Goal: Register for event/course

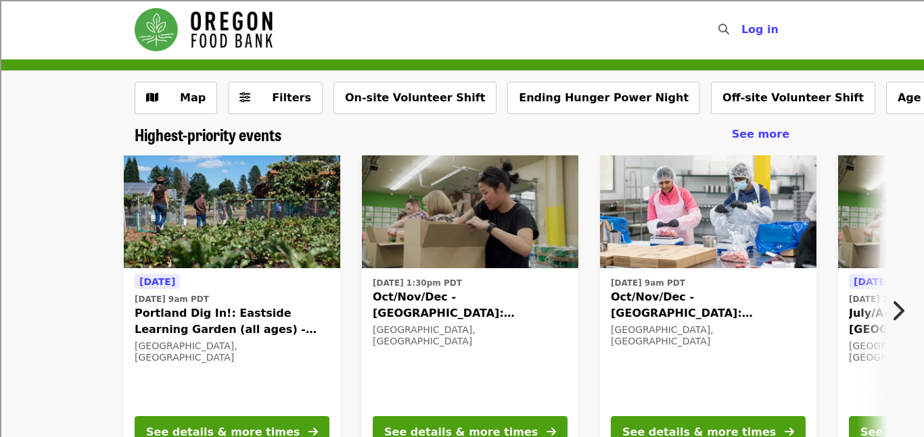
click at [89, 308] on div "[DATE] [DATE] 9am PDT Portland Dig In!: Eastside Learning Garden (all ages) - A…" at bounding box center [456, 308] width 1056 height 326
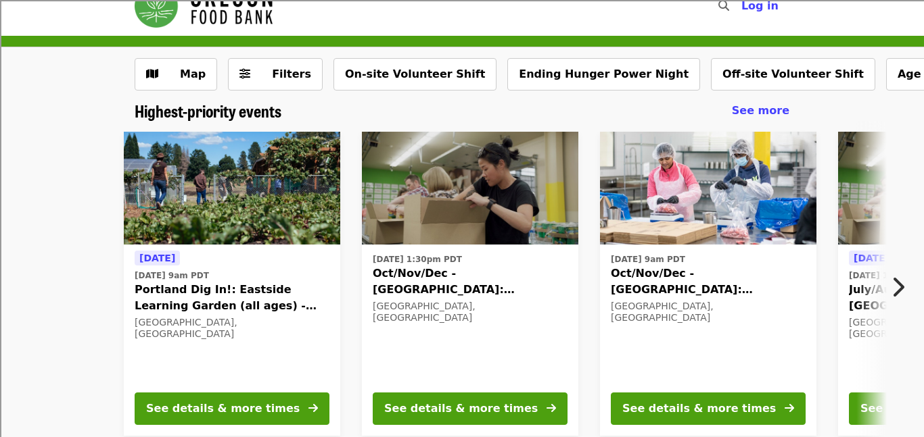
scroll to position [27, 0]
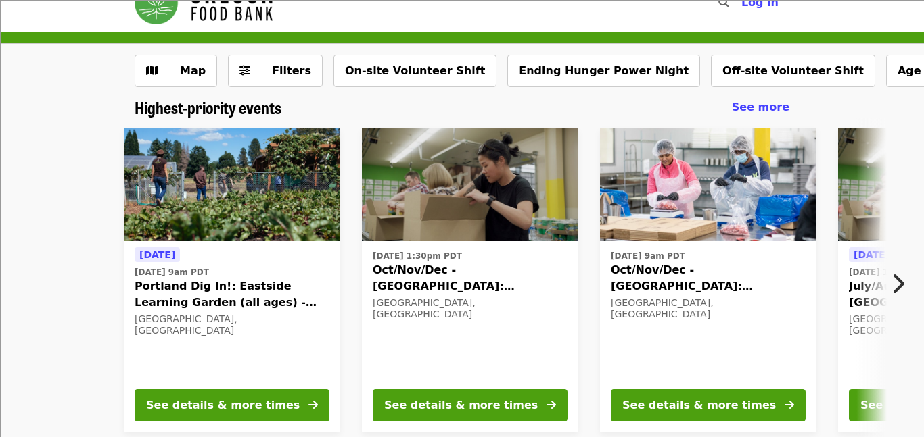
click at [110, 344] on div "[DATE] [DATE] 9am PDT Portland Dig In!: Eastside Learning Garden (all ages) - A…" at bounding box center [456, 281] width 1056 height 326
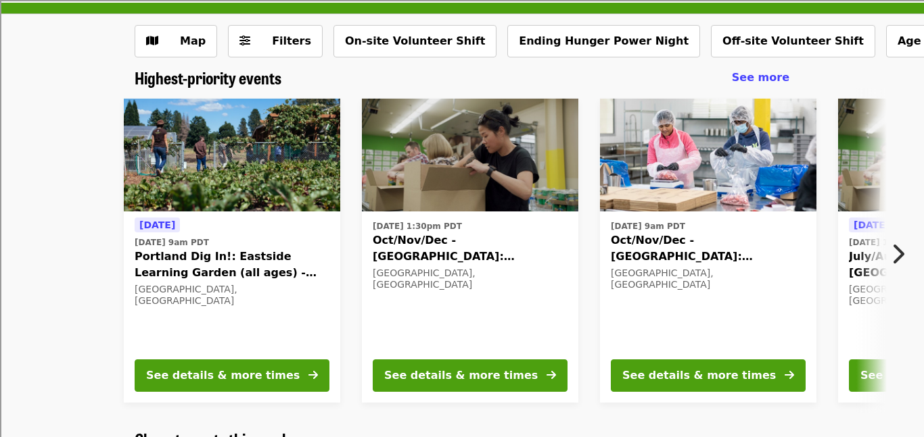
scroll to position [54, 0]
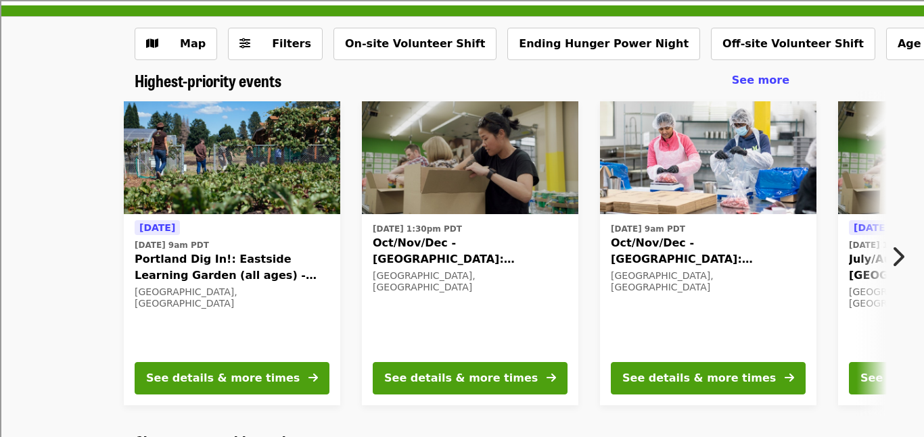
click at [662, 245] on span "Oct/Nov/Dec - [GEOGRAPHIC_DATA]: Repack/Sort (age [DEMOGRAPHIC_DATA]+)" at bounding box center [707, 251] width 195 height 32
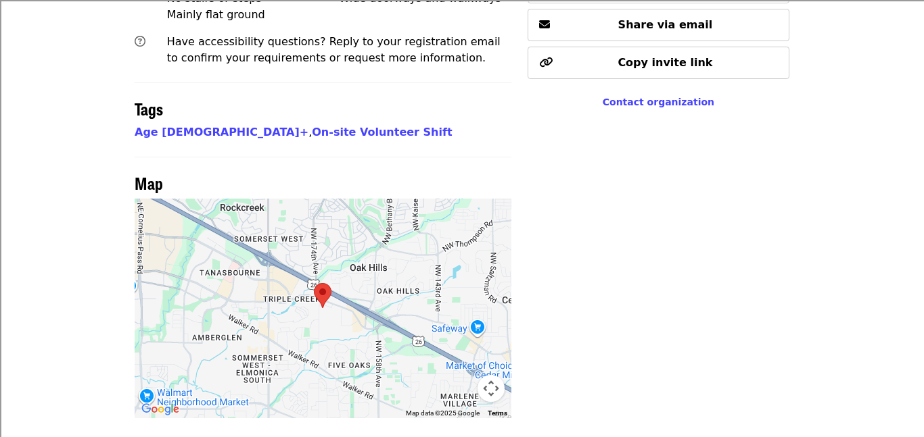
scroll to position [1055, 0]
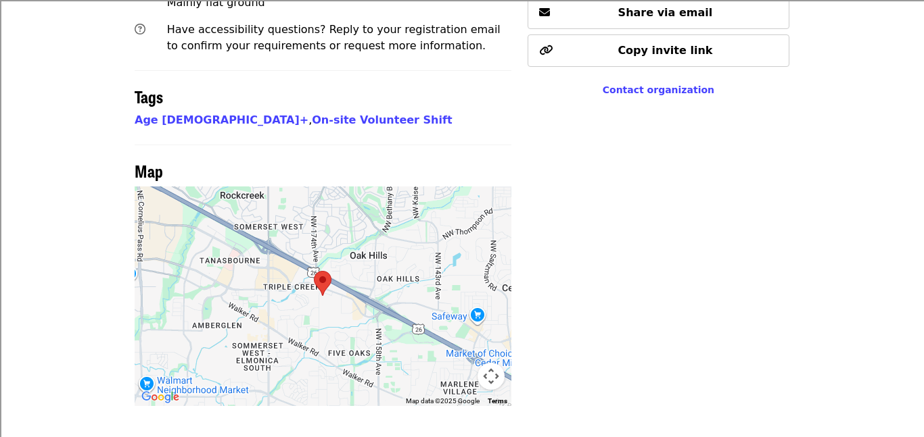
click at [265, 243] on div at bounding box center [323, 297] width 377 height 220
click at [482, 363] on button "Map camera controls" at bounding box center [490, 376] width 27 height 27
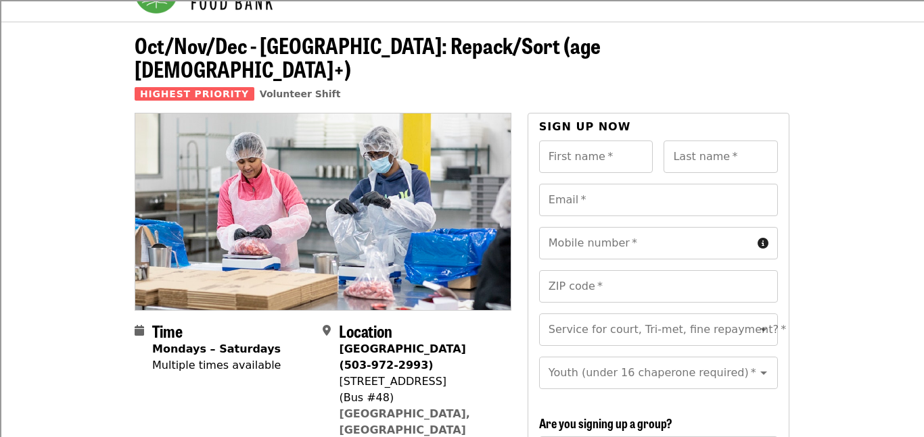
scroll to position [27, 0]
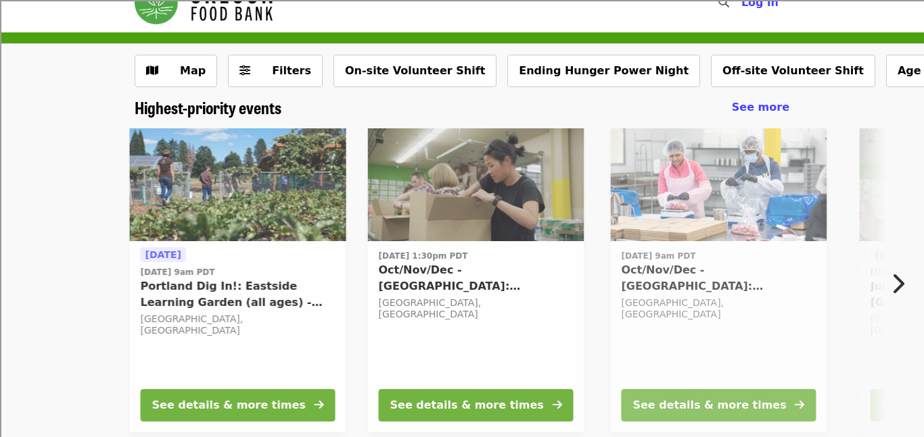
scroll to position [54, 0]
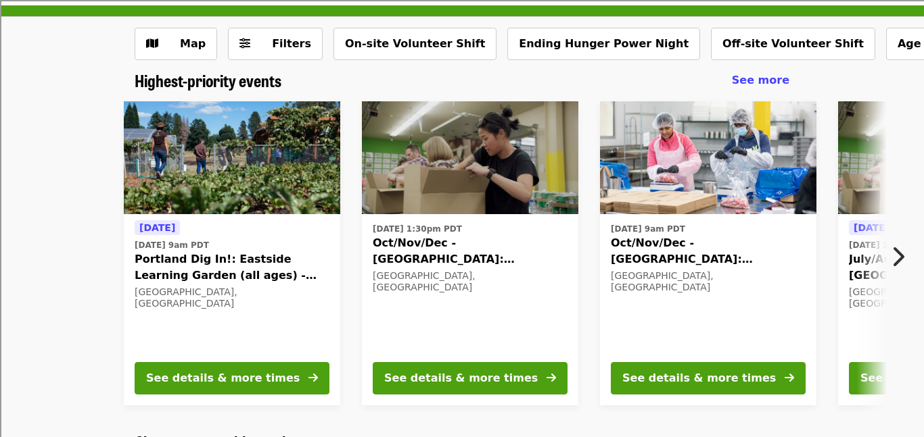
click at [0, 187] on div "[DATE] [DATE] 9am PDT Portland Dig In!: Eastside Learning Garden (all ages) - A…" at bounding box center [456, 254] width 1056 height 326
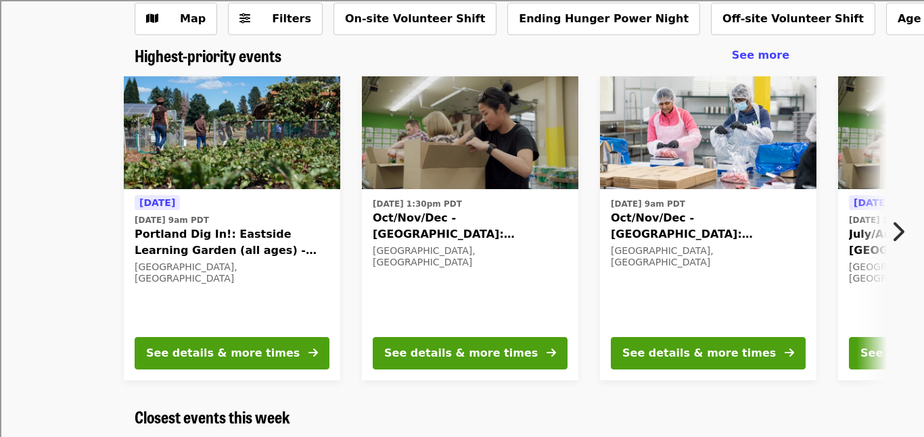
scroll to position [81, 0]
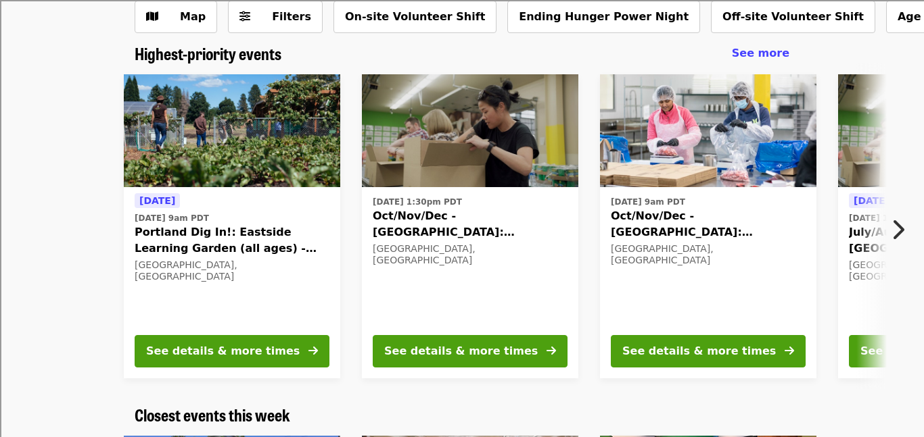
click at [896, 228] on icon "chevron-right icon" at bounding box center [897, 230] width 14 height 26
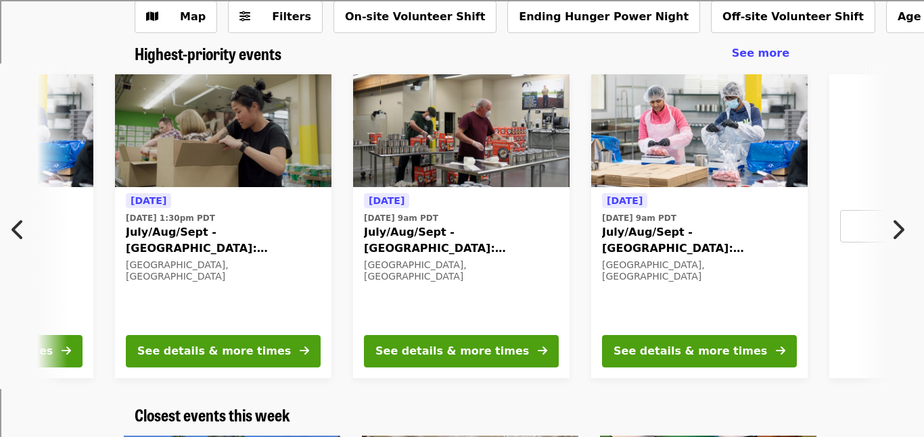
scroll to position [0, 727]
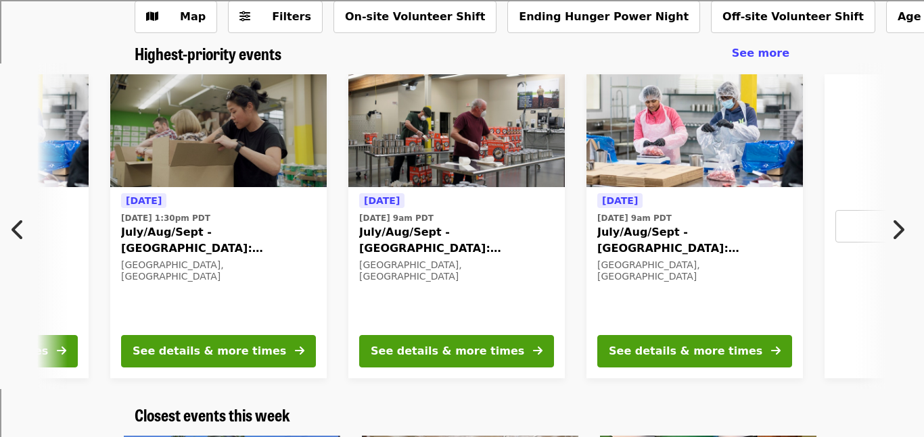
click at [896, 228] on icon "chevron-right icon" at bounding box center [897, 230] width 14 height 26
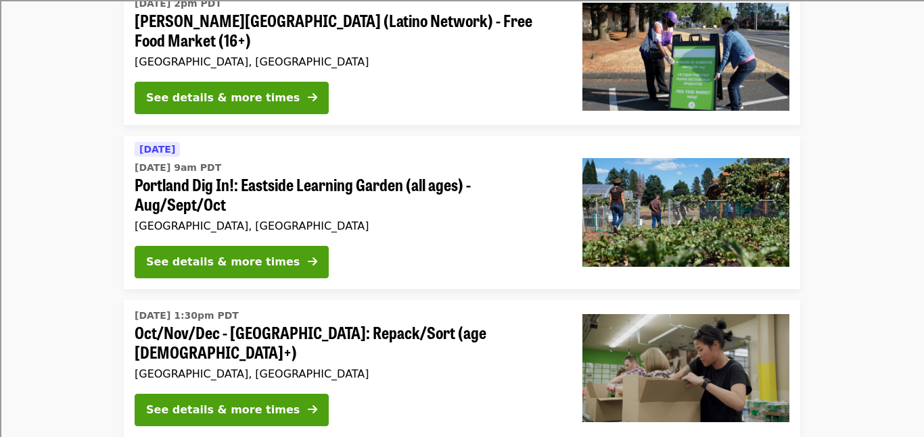
scroll to position [1190, 0]
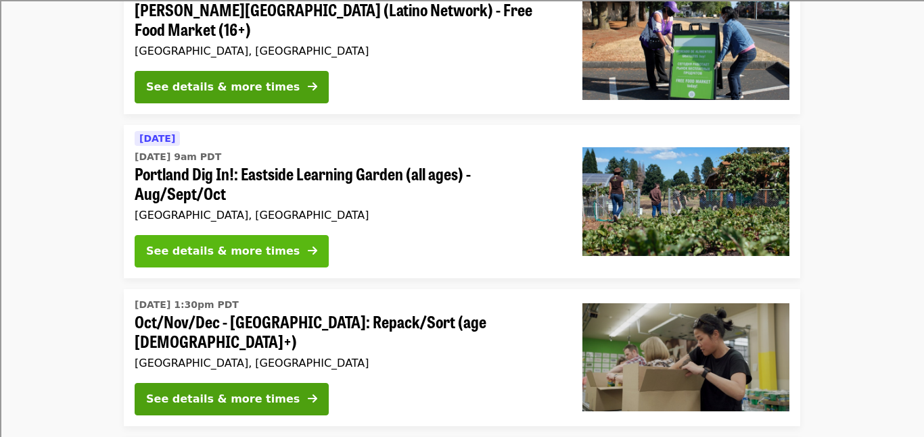
click at [237, 235] on button "See details & more times" at bounding box center [232, 251] width 194 height 32
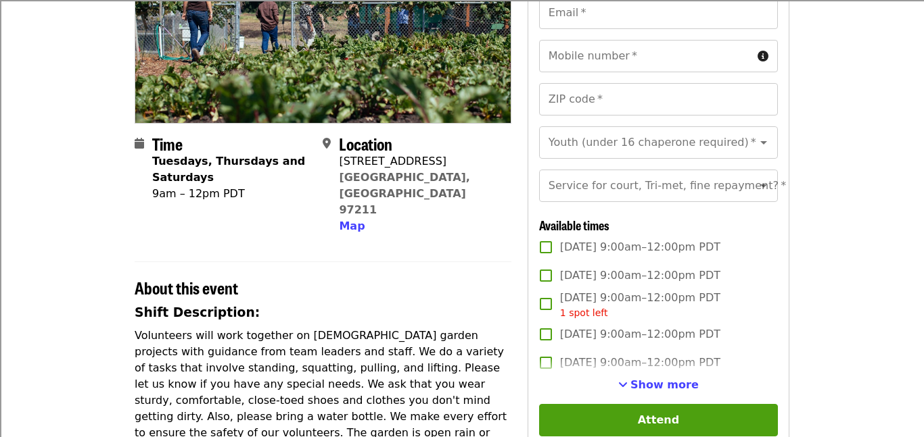
scroll to position [189, 0]
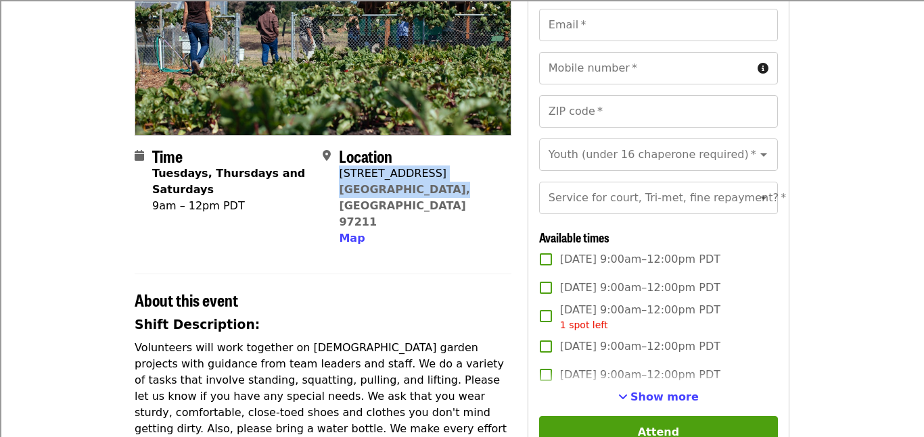
drag, startPoint x: 339, startPoint y: 174, endPoint x: 445, endPoint y: 192, distance: 107.6
click at [445, 192] on div "Location [STREET_ADDRESS][PERSON_NAME] Map" at bounding box center [410, 197] width 177 height 101
copy span "[STREET_ADDRESS][PERSON_NAME]"
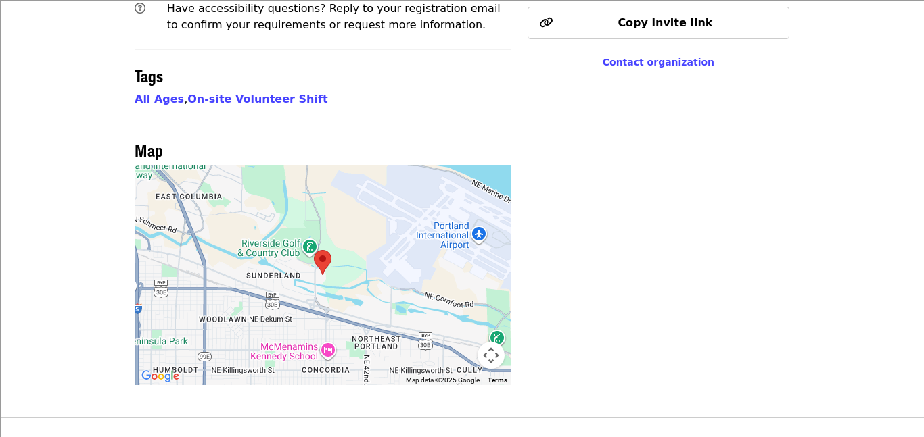
scroll to position [947, 0]
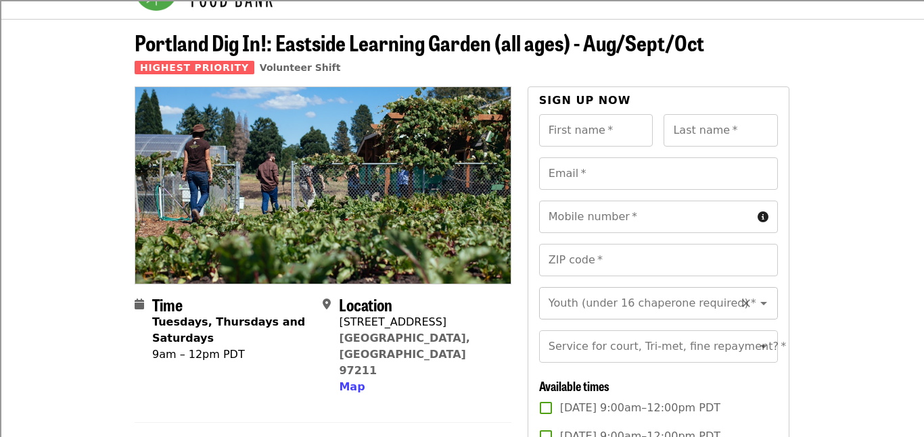
scroll to position [0, 0]
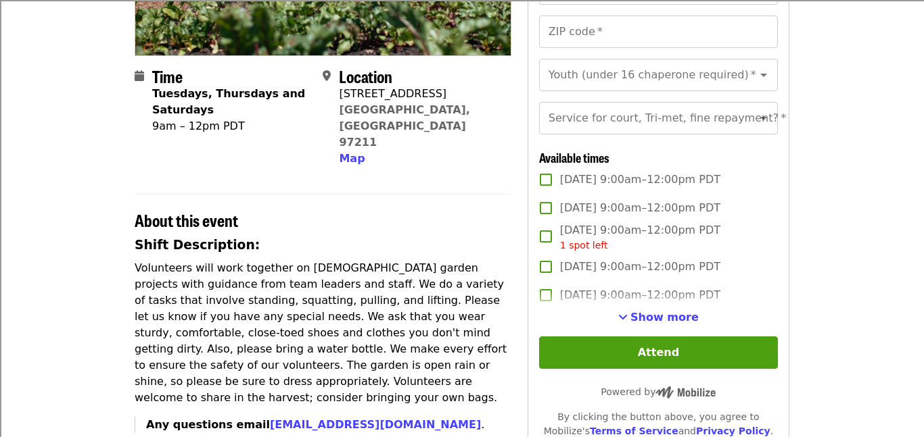
scroll to position [270, 0]
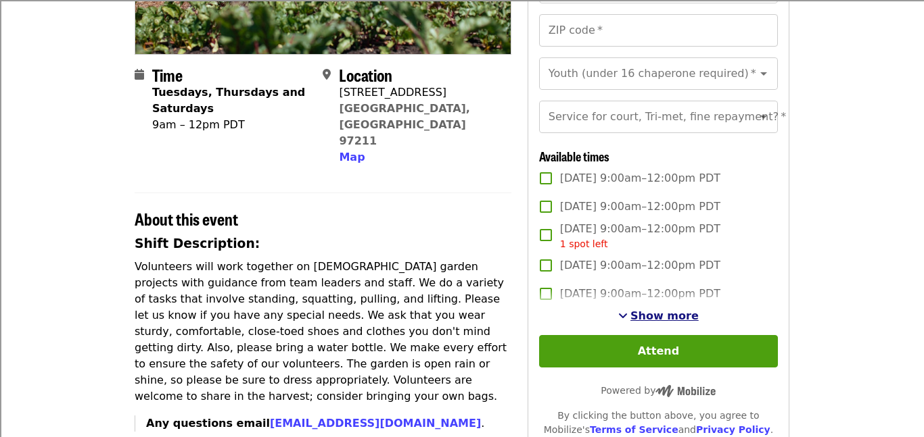
click at [646, 316] on span "Show more" at bounding box center [664, 316] width 68 height 13
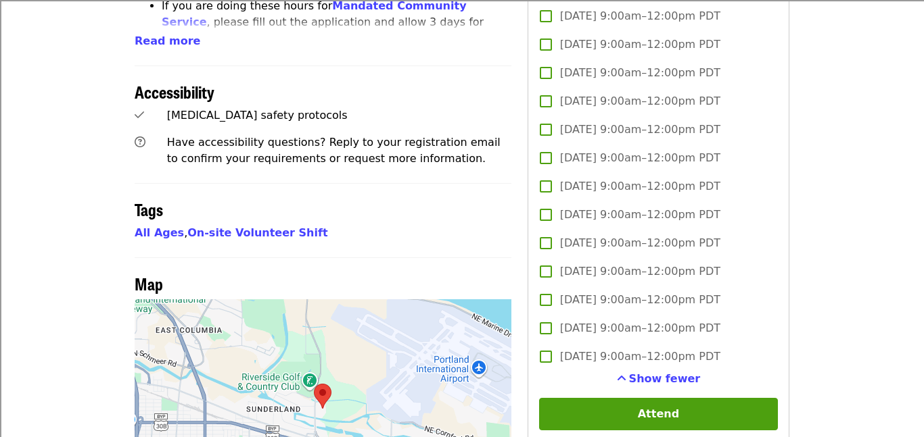
scroll to position [811, 0]
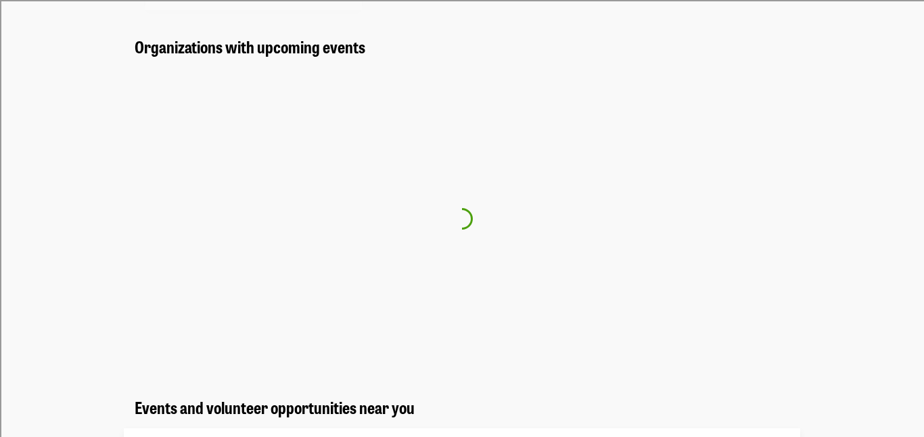
scroll to position [1190, 0]
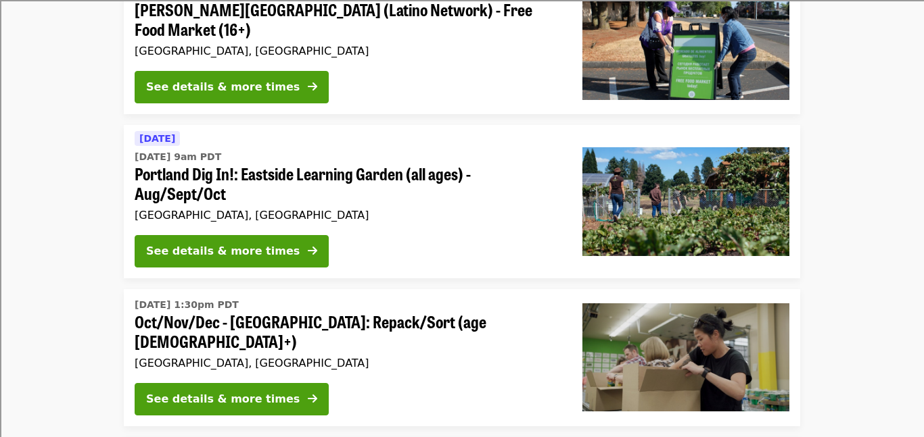
click at [24, 247] on li "[DATE] [DATE] 9am PDT Portland Dig In!: Eastside Learning Garden (all ages) - A…" at bounding box center [462, 201] width 924 height 153
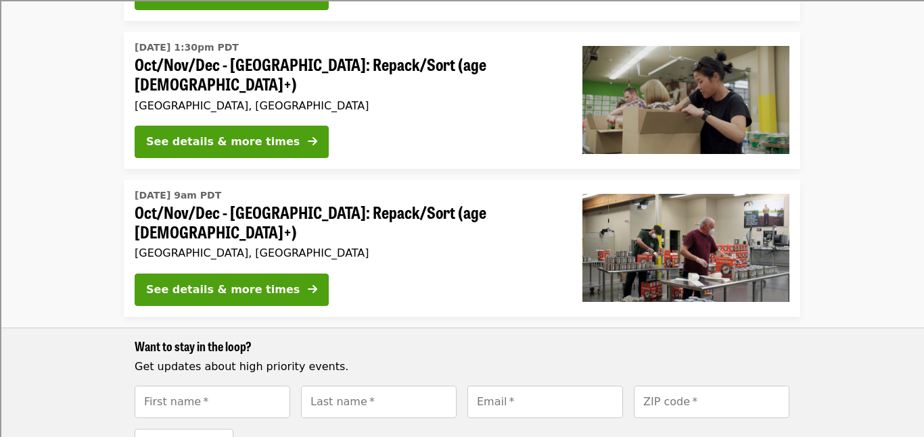
scroll to position [1460, 0]
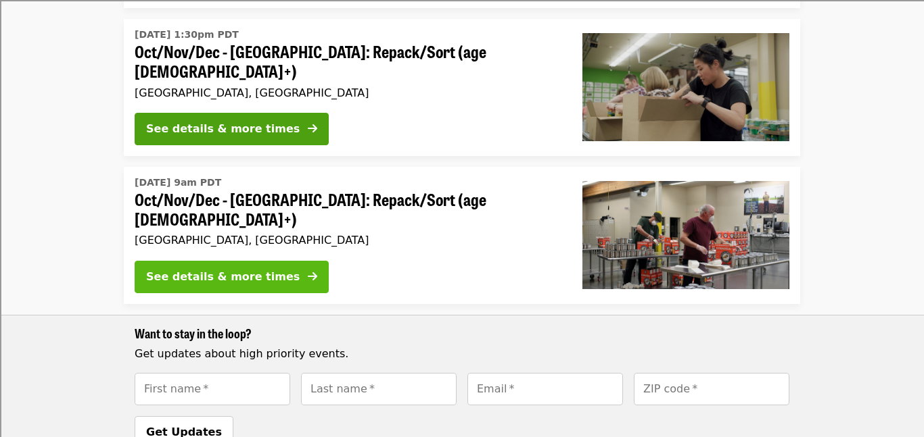
click at [218, 269] on div "See details & more times" at bounding box center [222, 277] width 153 height 16
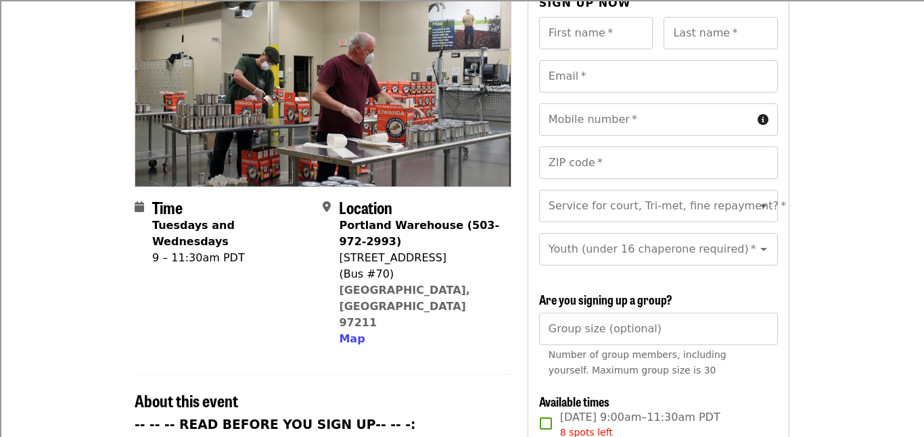
scroll to position [162, 0]
drag, startPoint x: 341, startPoint y: 234, endPoint x: 421, endPoint y: 232, distance: 79.1
click at [421, 249] on div "[STREET_ADDRESS]" at bounding box center [419, 257] width 161 height 16
copy div "[STREET_ADDRESS]"
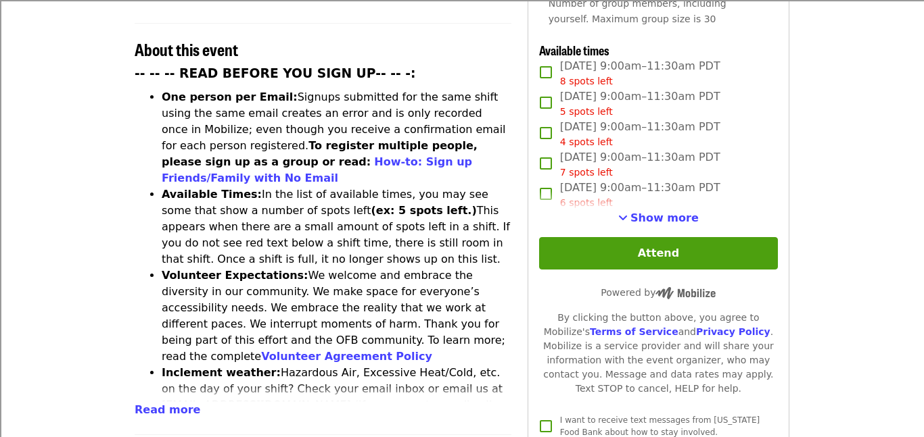
scroll to position [514, 0]
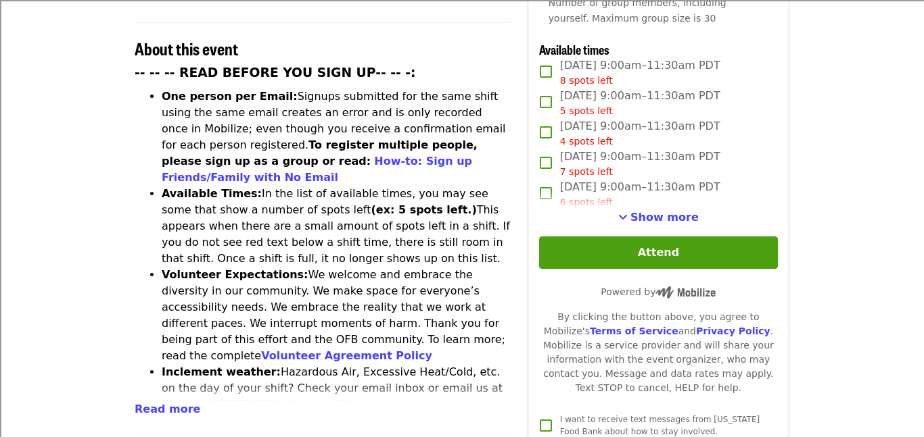
click at [56, 241] on article "Oct/Nov/Dec - [GEOGRAPHIC_DATA]: Repack/Sort (age [DEMOGRAPHIC_DATA]+) Highest …" at bounding box center [462, 263] width 924 height 1434
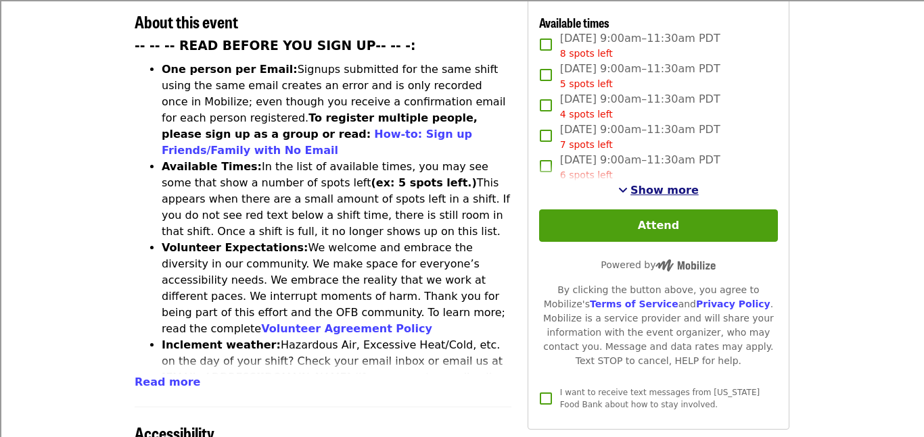
click at [667, 184] on span "Show more" at bounding box center [664, 190] width 68 height 13
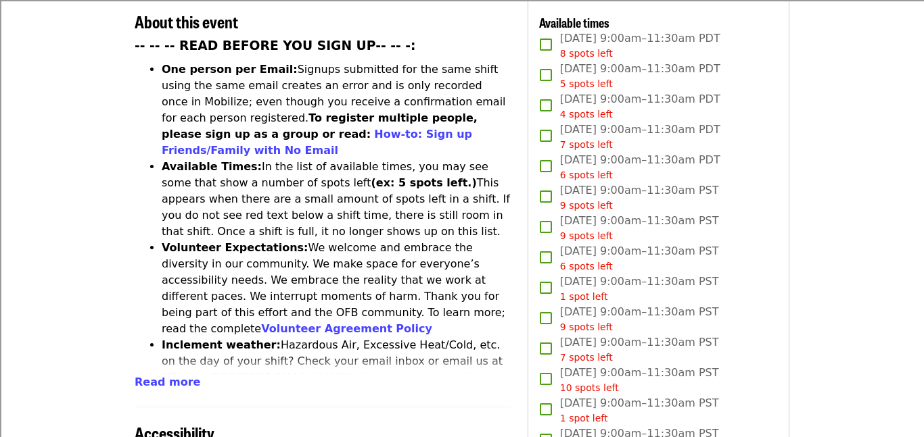
click at [867, 247] on article "Oct/Nov/Dec - [GEOGRAPHIC_DATA]: Repack/Sort (age [DEMOGRAPHIC_DATA]+) Highest …" at bounding box center [462, 272] width 924 height 1507
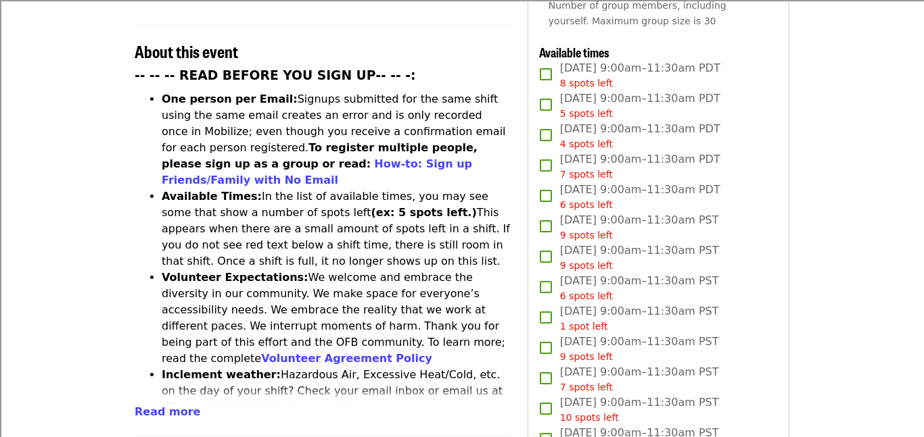
scroll to position [514, 0]
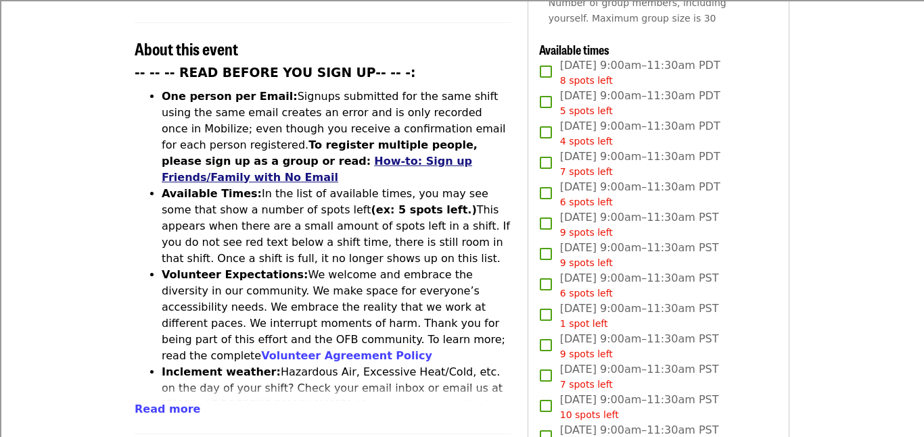
click at [472, 155] on link "How-to: Sign up Friends/Family with No Email" at bounding box center [317, 169] width 310 height 29
click at [15, 287] on article "Oct/Nov/Dec - [GEOGRAPHIC_DATA]: Repack/Sort (age [DEMOGRAPHIC_DATA]+) Highest …" at bounding box center [462, 299] width 924 height 1507
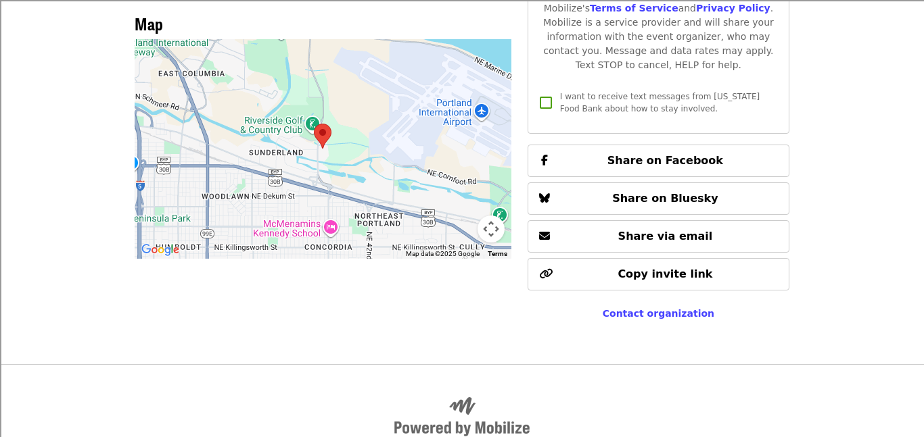
scroll to position [1217, 0]
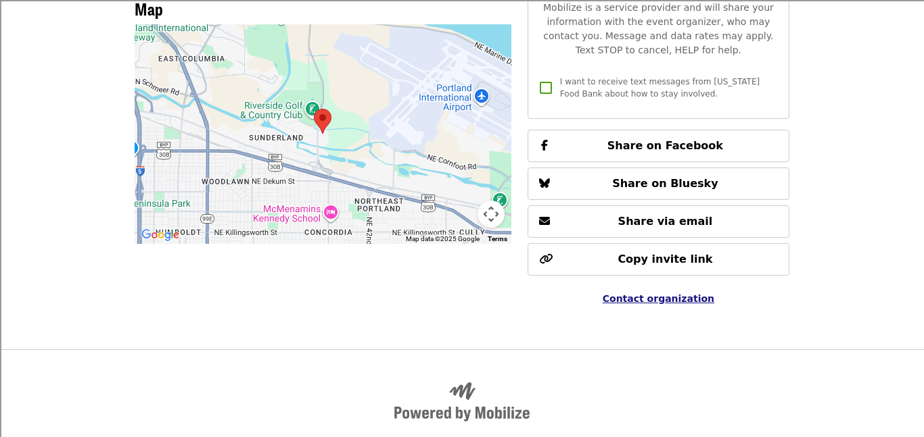
click at [639, 293] on span "Contact organization" at bounding box center [658, 298] width 112 height 11
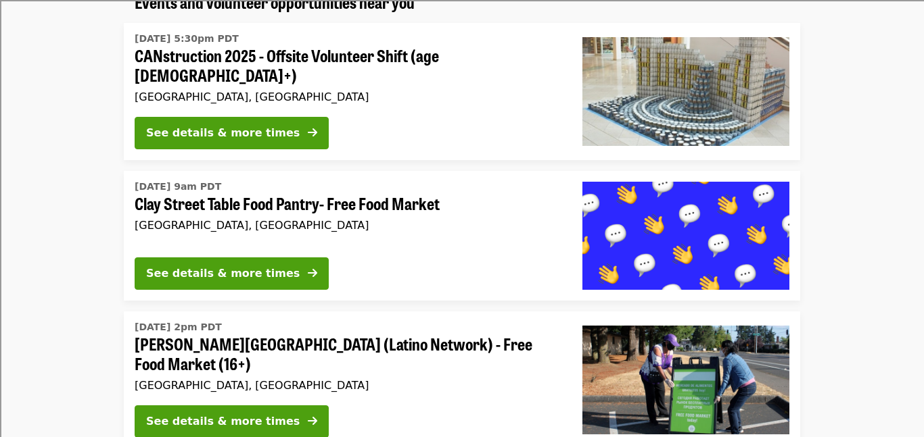
scroll to position [1099, 0]
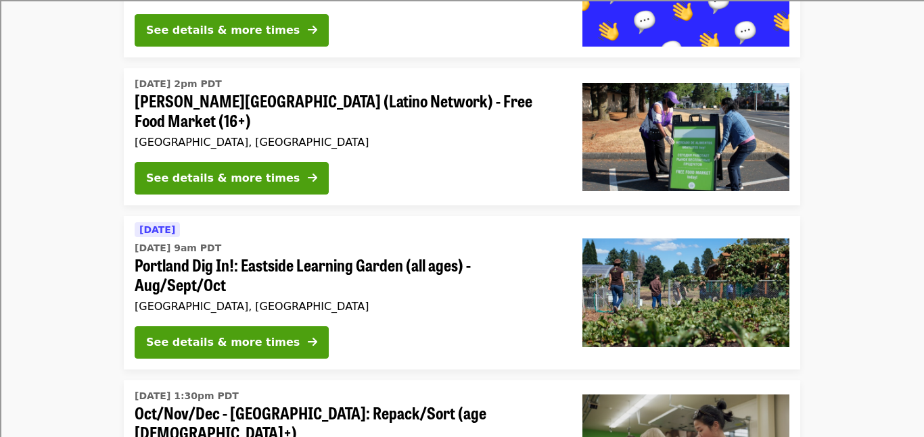
click at [27, 216] on li "[DATE] [DATE] 9am PDT Portland Dig In!: Eastside Learning Garden (all ages) - A…" at bounding box center [462, 292] width 924 height 153
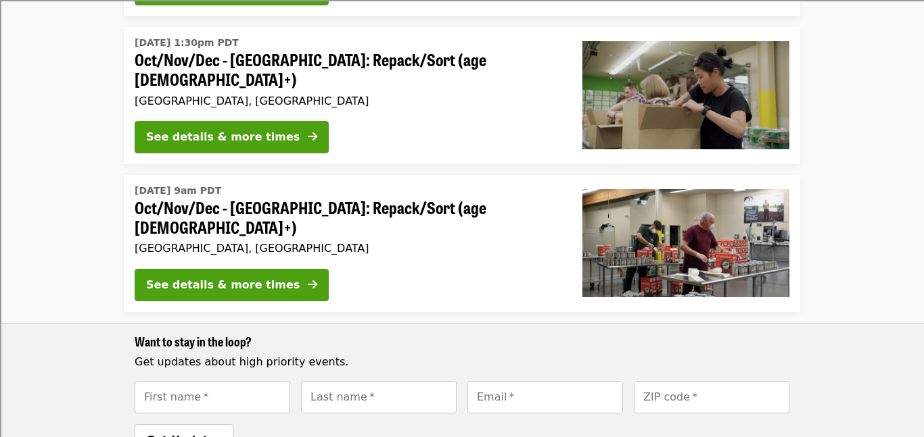
scroll to position [1558, 0]
